Goal: Find specific page/section: Find specific page/section

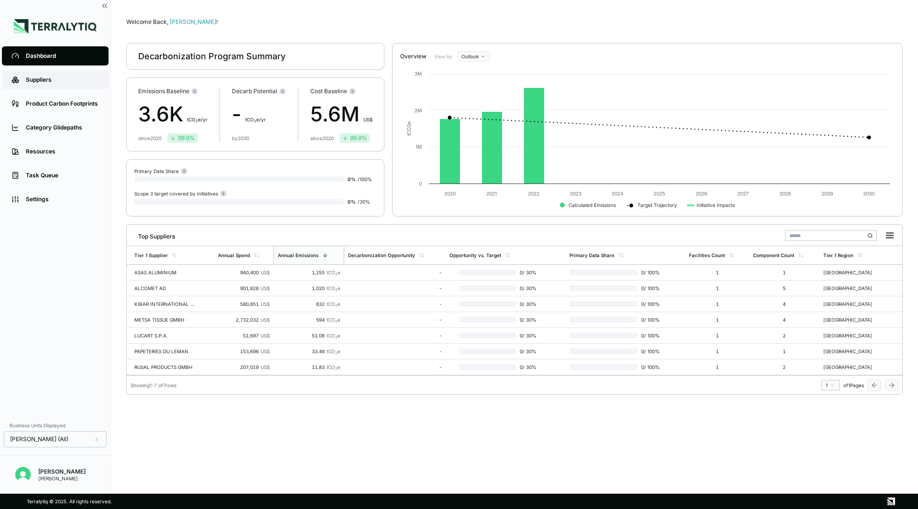
click at [75, 77] on div "Suppliers" at bounding box center [62, 80] width 73 height 8
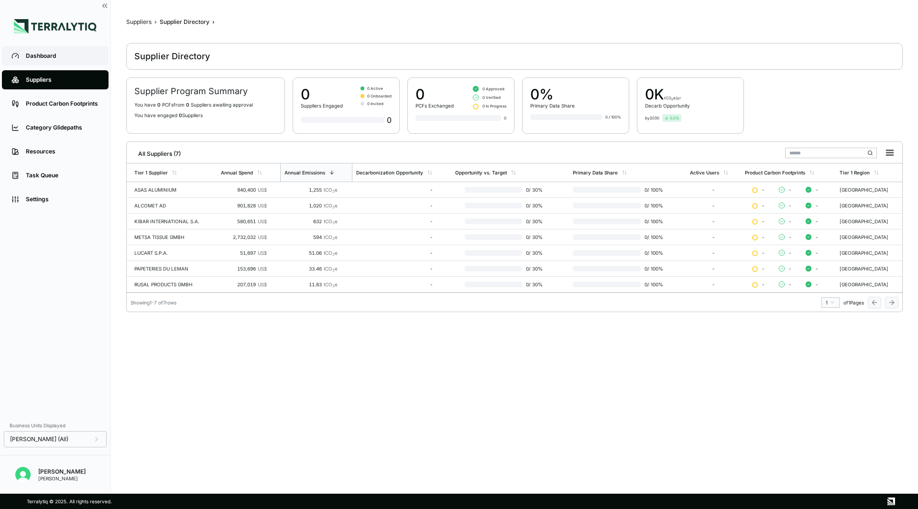
click at [26, 59] on div "Dashboard" at bounding box center [62, 56] width 73 height 8
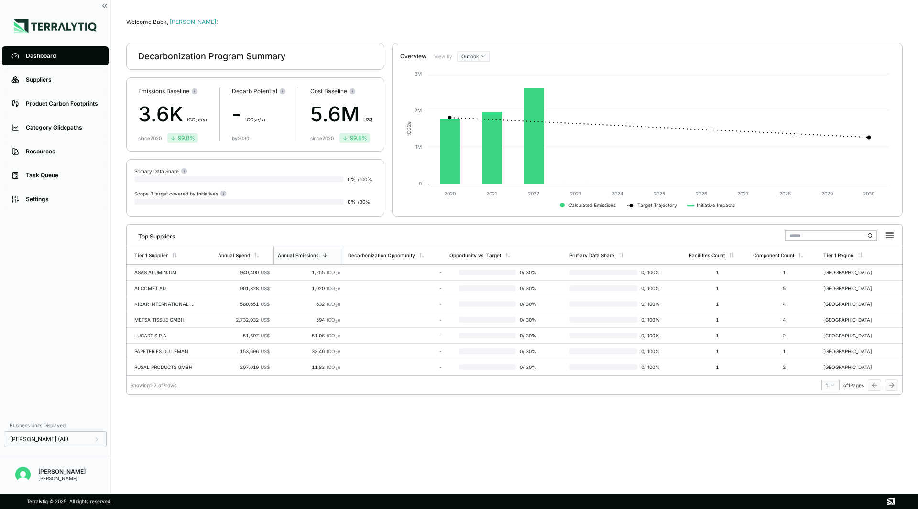
click at [159, 272] on div "ASAS ALUMINIUM" at bounding box center [164, 273] width 61 height 6
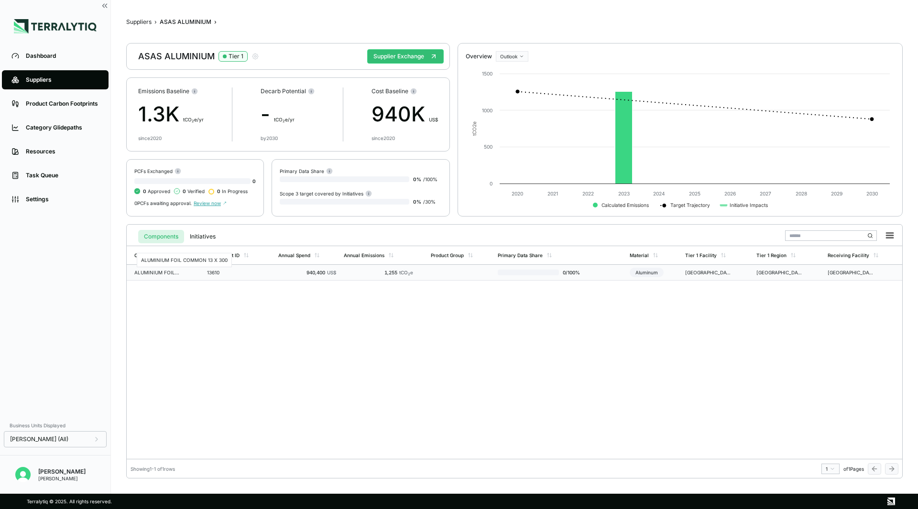
click at [166, 272] on div "ALUMINIUM FOIL COMMON 13 X 300" at bounding box center [157, 273] width 46 height 6
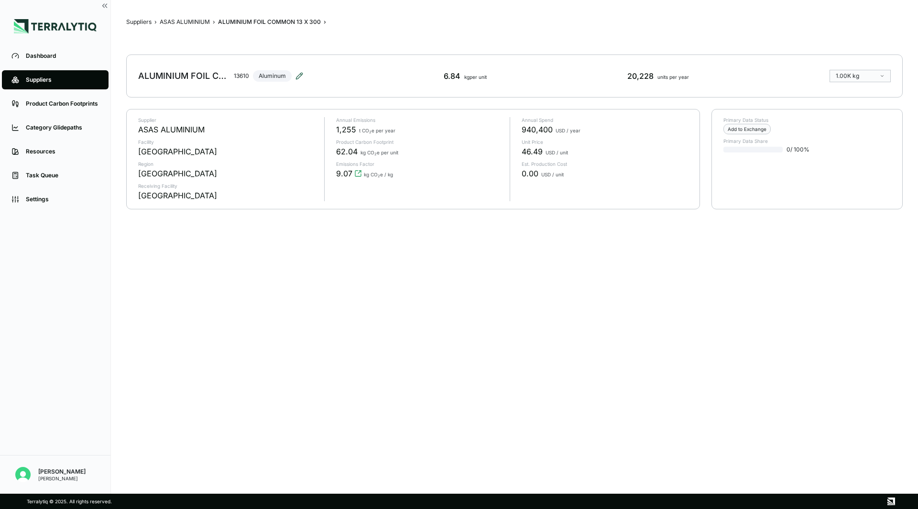
click at [299, 75] on icon at bounding box center [300, 76] width 8 height 8
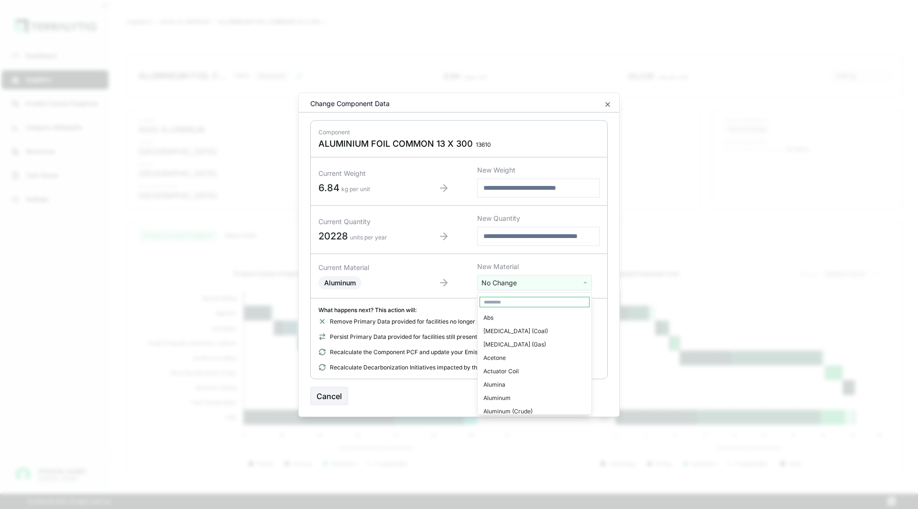
click at [536, 282] on html "Dashboard Suppliers Product Carbon Footprints Category Glidepaths Resources Tas…" at bounding box center [459, 254] width 918 height 509
click at [709, 290] on html "Dashboard Suppliers Product Carbon Footprints Category Glidepaths Resources Tas…" at bounding box center [459, 254] width 918 height 509
